Goal: Task Accomplishment & Management: Manage account settings

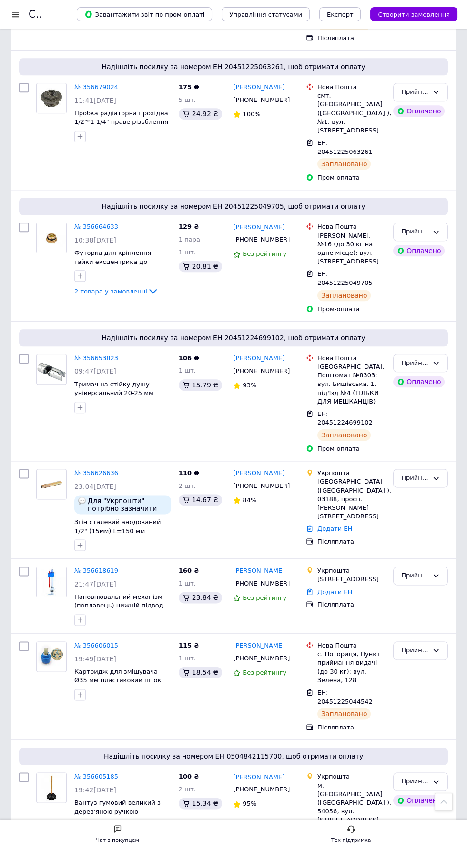
scroll to position [1524, 0]
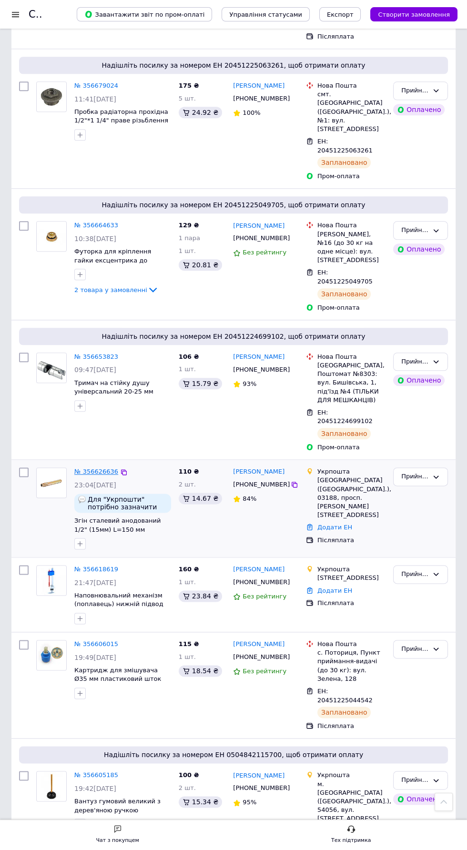
click at [94, 475] on link "№ 356626636" at bounding box center [96, 471] width 44 height 7
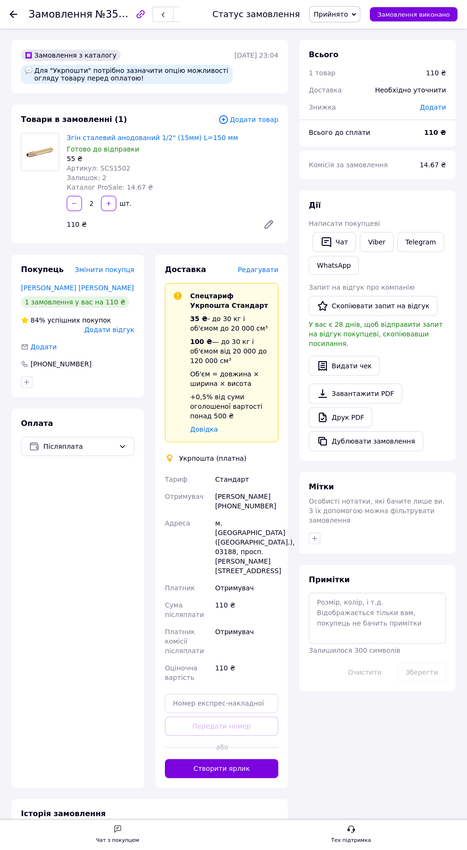
click at [13, 14] on use at bounding box center [14, 14] width 8 height 8
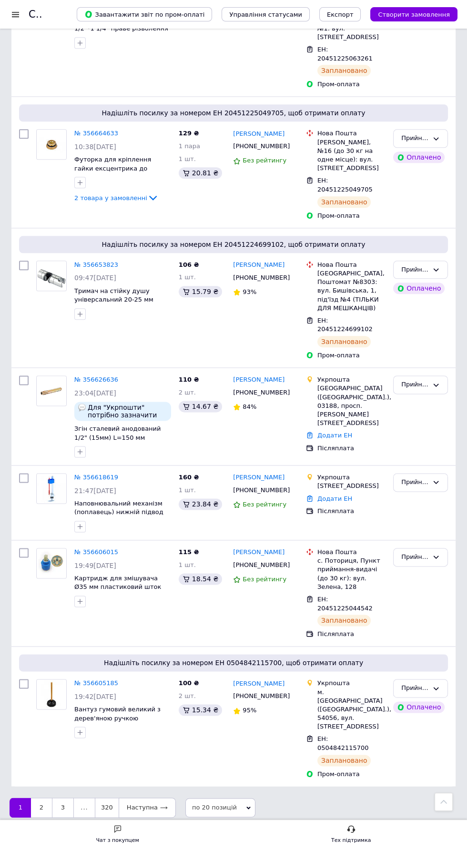
scroll to position [1658, 0]
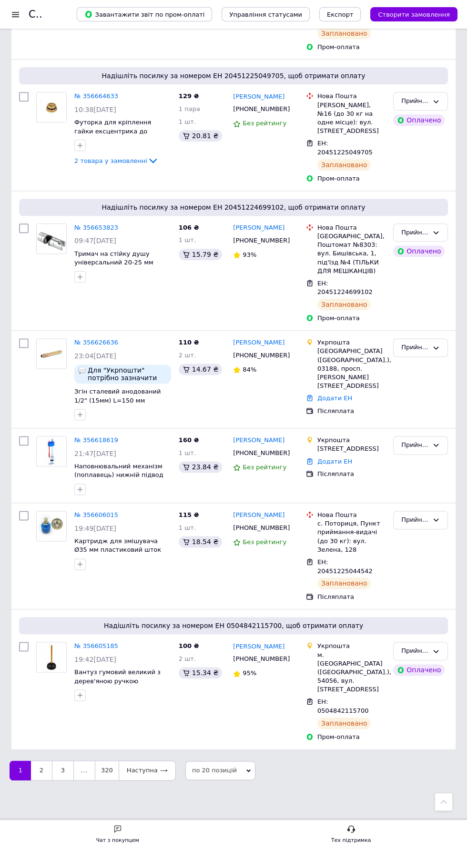
click at [20, 781] on link "1" at bounding box center [20, 771] width 21 height 20
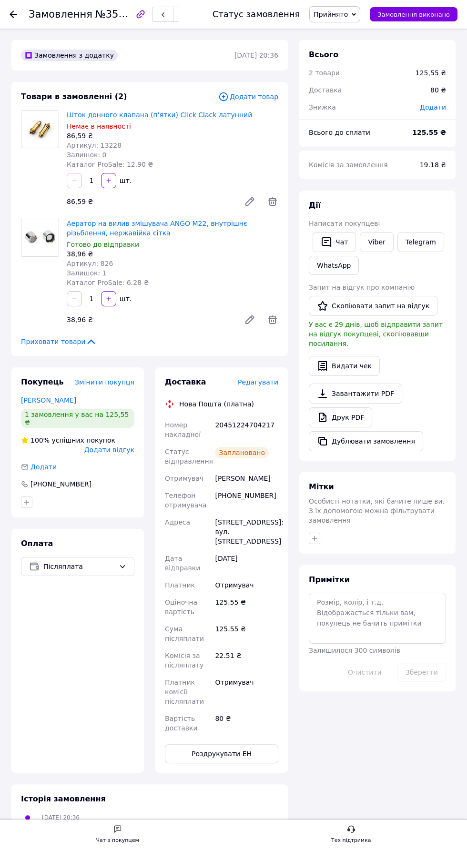
click at [14, 14] on use at bounding box center [14, 14] width 8 height 8
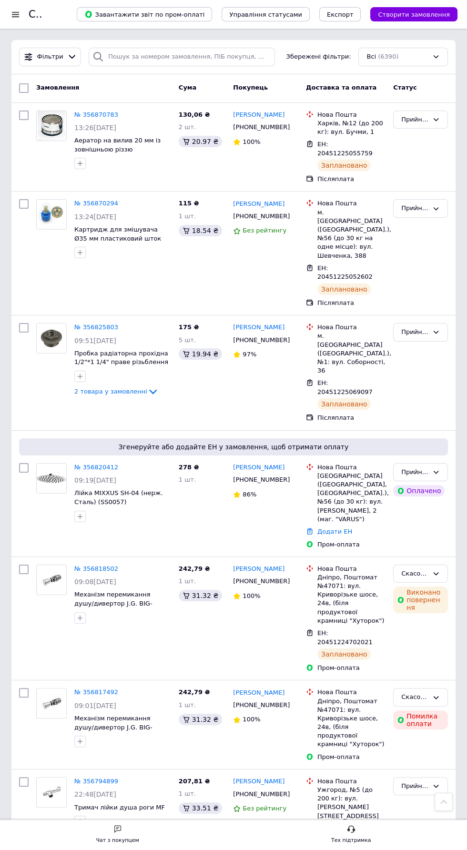
scroll to position [1727, 0]
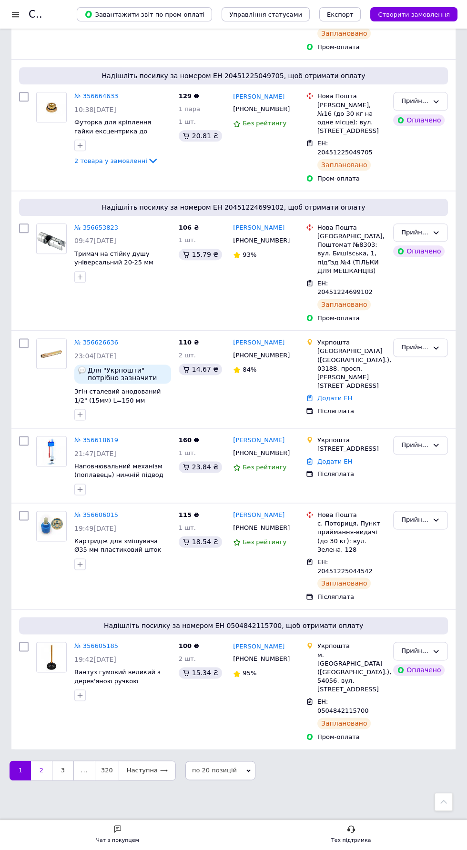
click at [41, 771] on link "2" at bounding box center [41, 771] width 21 height 20
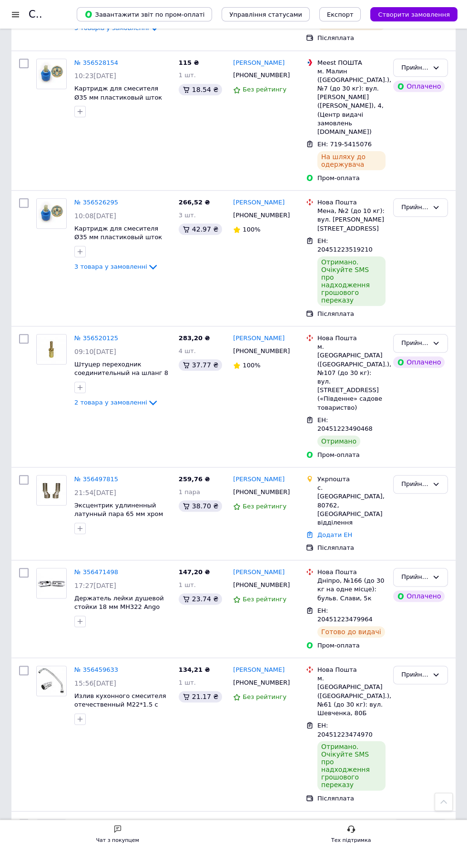
scroll to position [1389, 0]
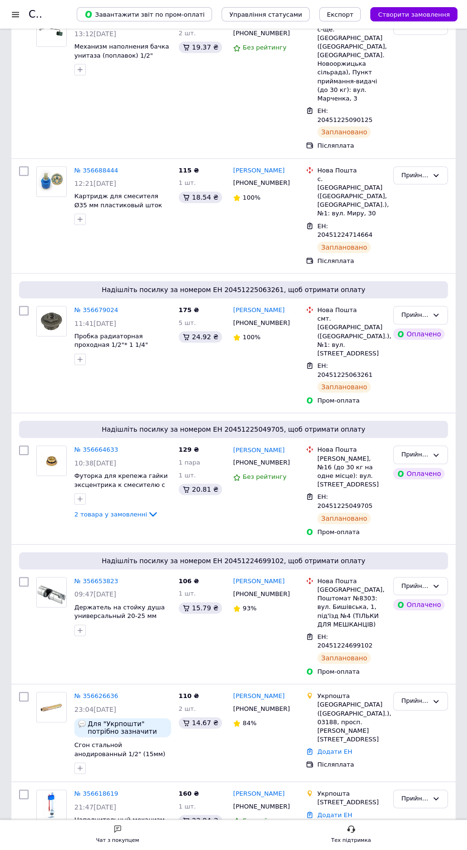
scroll to position [1658, 0]
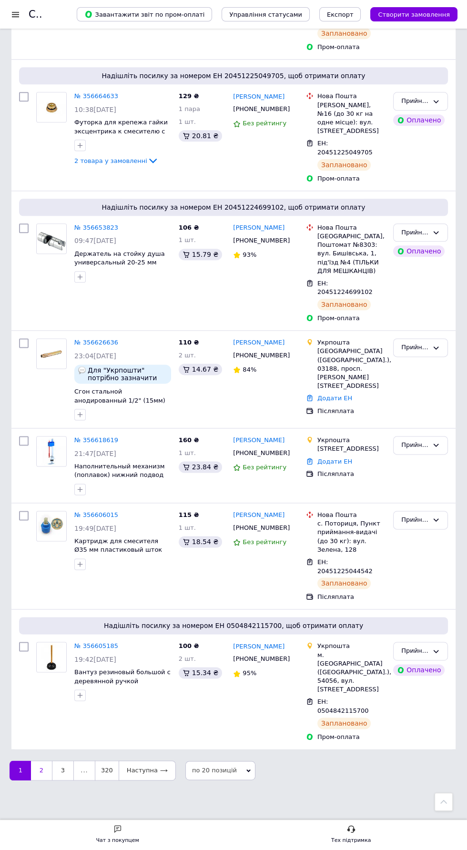
click at [41, 781] on link "2" at bounding box center [41, 771] width 21 height 20
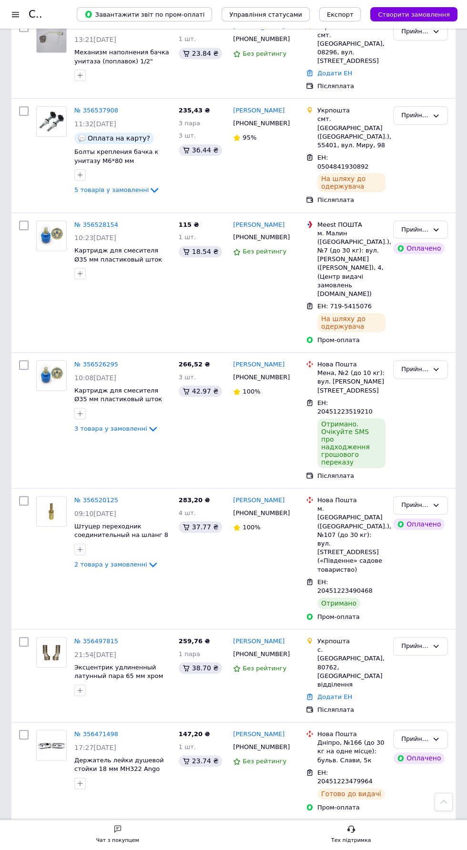
scroll to position [1389, 0]
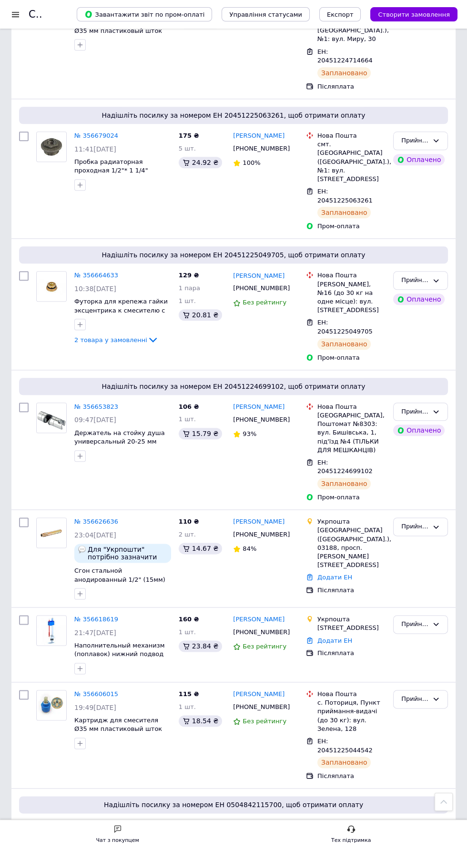
scroll to position [1491, 0]
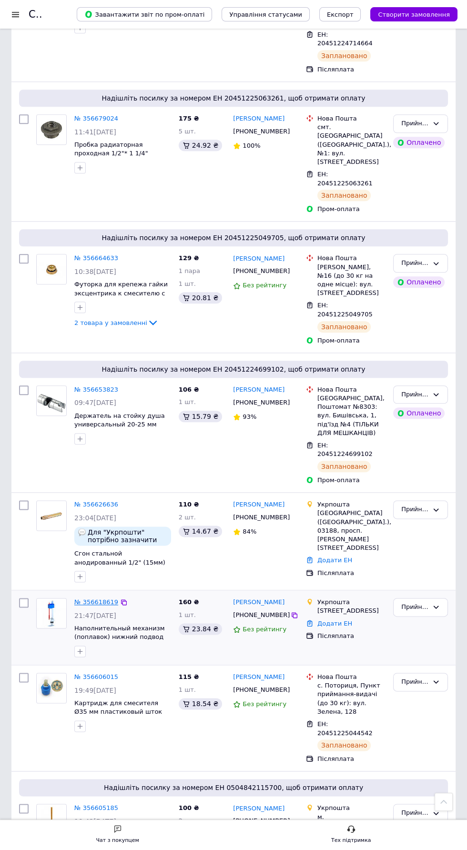
click at [98, 606] on link "№ 356618619" at bounding box center [96, 602] width 44 height 7
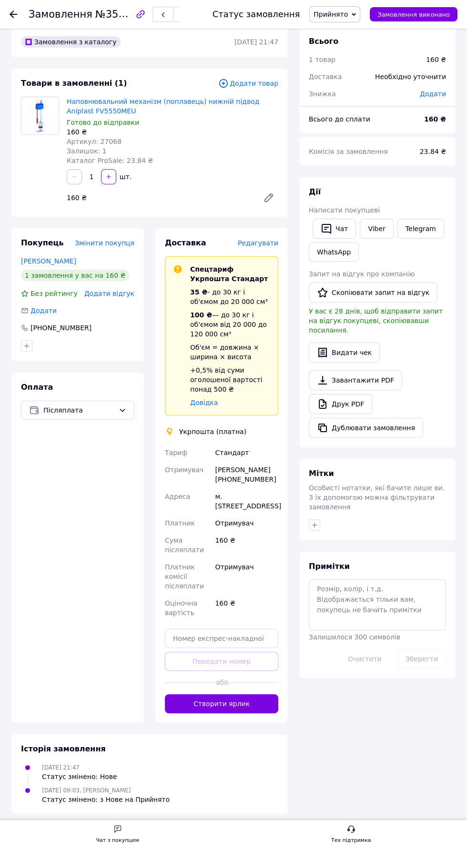
scroll to position [31, 0]
